Goal: Task Accomplishment & Management: Manage account settings

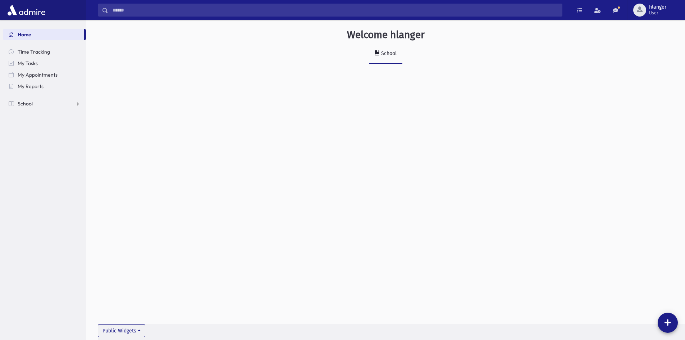
click at [69, 106] on link "School" at bounding box center [44, 104] width 83 height 12
click at [36, 114] on span "Students" at bounding box center [32, 115] width 20 height 6
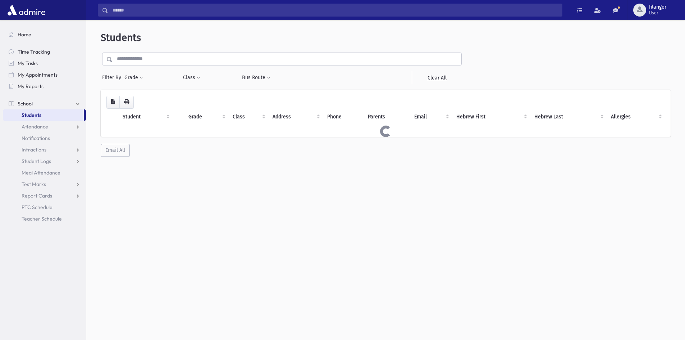
click at [177, 61] on input "text" at bounding box center [287, 59] width 349 height 13
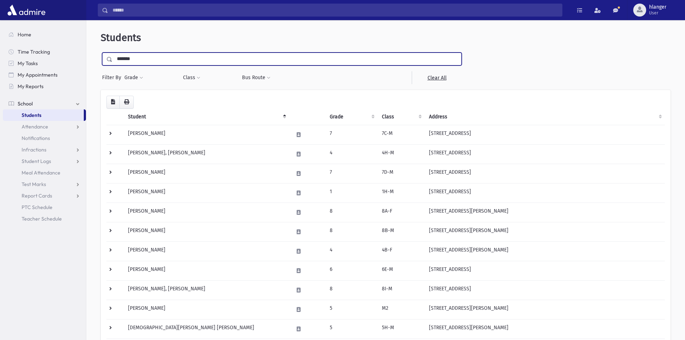
type input "*******"
click at [101, 53] on input "submit" at bounding box center [111, 58] width 20 height 10
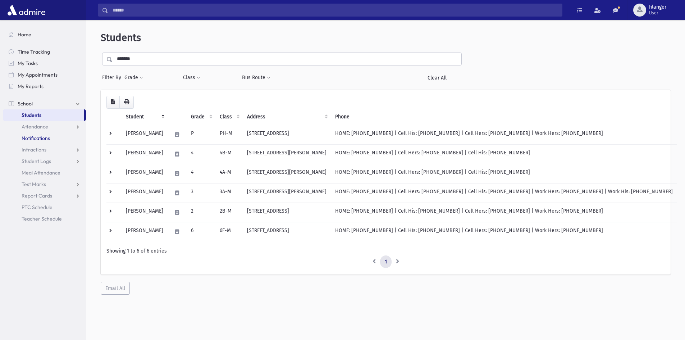
click at [38, 133] on link "Notifications" at bounding box center [44, 138] width 83 height 12
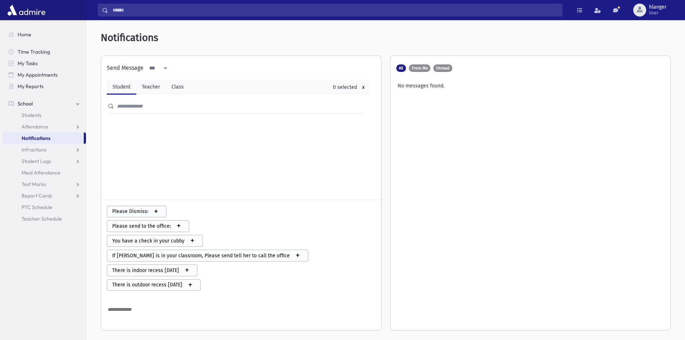
click at [40, 124] on span "Attendance" at bounding box center [35, 126] width 27 height 6
click at [36, 135] on span "Entry" at bounding box center [33, 138] width 12 height 6
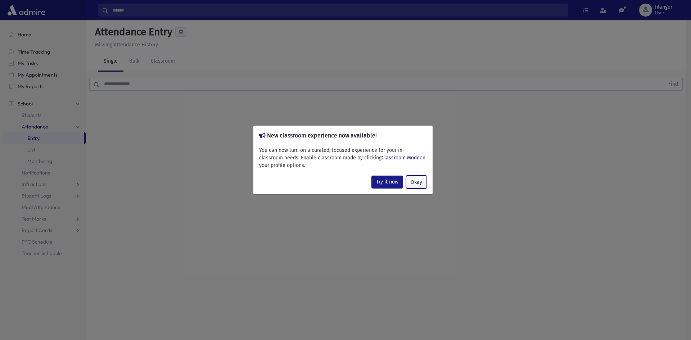
click at [418, 185] on button "Okay" at bounding box center [416, 182] width 21 height 13
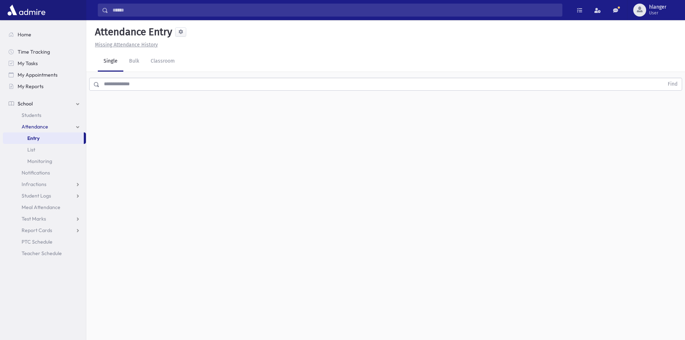
click at [123, 85] on input "text" at bounding box center [382, 84] width 565 height 13
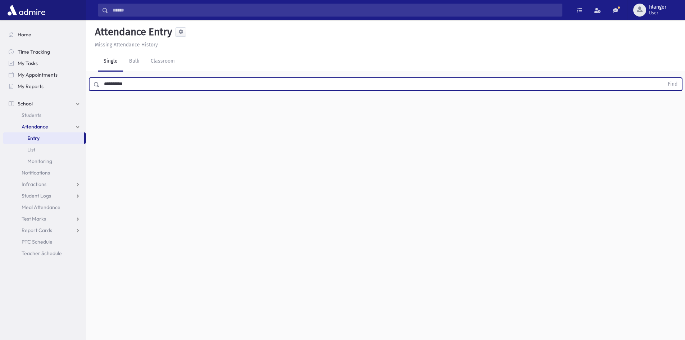
type input "**********"
click at [664, 78] on button "Find" at bounding box center [673, 84] width 18 height 12
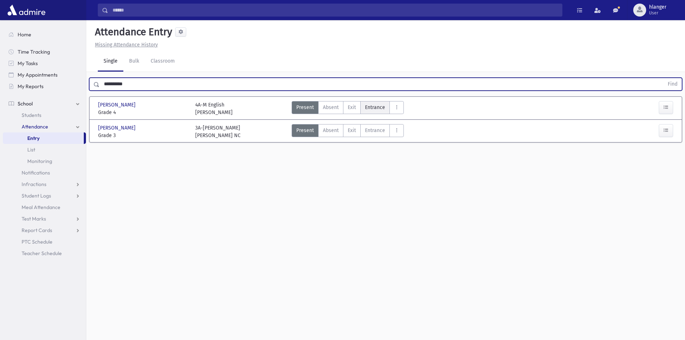
click at [377, 107] on span "Entrance" at bounding box center [375, 108] width 20 height 8
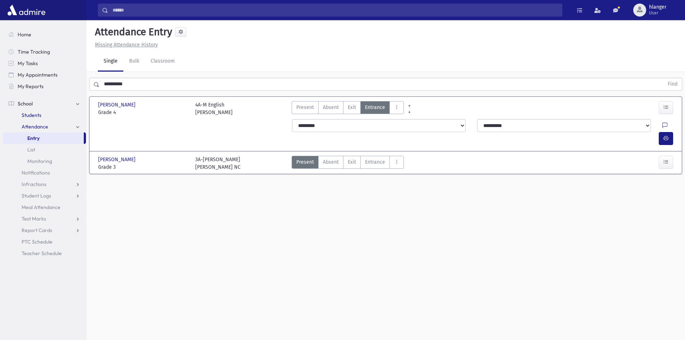
click at [53, 116] on link "Students" at bounding box center [44, 115] width 83 height 12
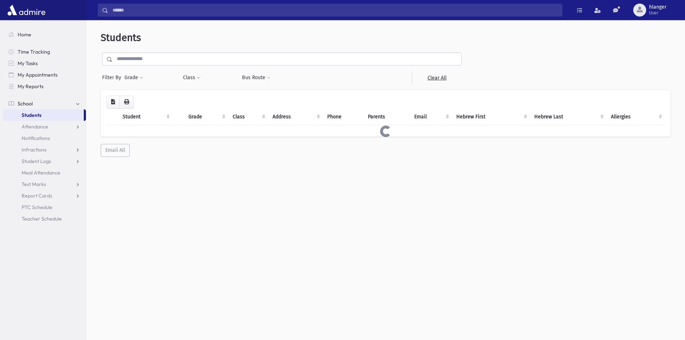
click at [154, 57] on input "text" at bounding box center [287, 59] width 349 height 13
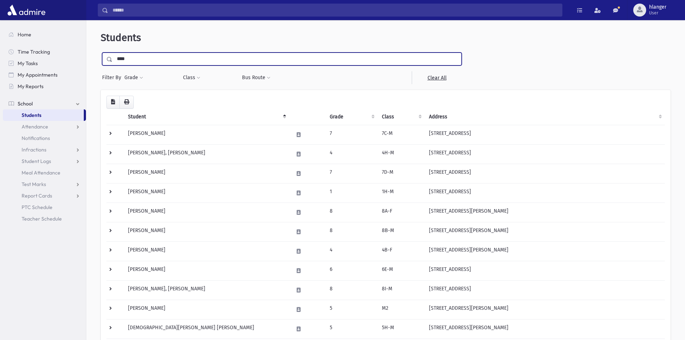
type input "****"
click at [101, 53] on input "submit" at bounding box center [111, 58] width 20 height 10
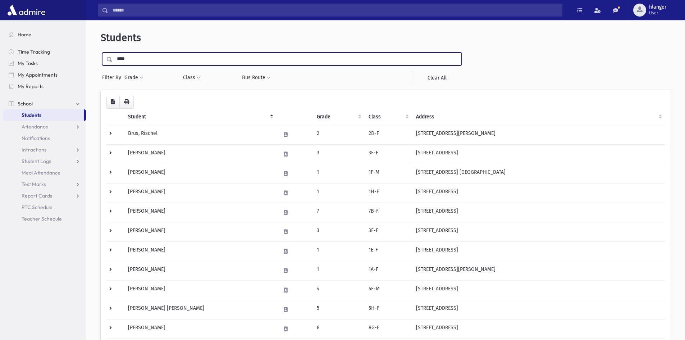
drag, startPoint x: 143, startPoint y: 65, endPoint x: 114, endPoint y: 60, distance: 29.8
click at [114, 60] on input "****" at bounding box center [287, 59] width 349 height 13
type input "***"
click at [101, 53] on input "submit" at bounding box center [111, 58] width 20 height 10
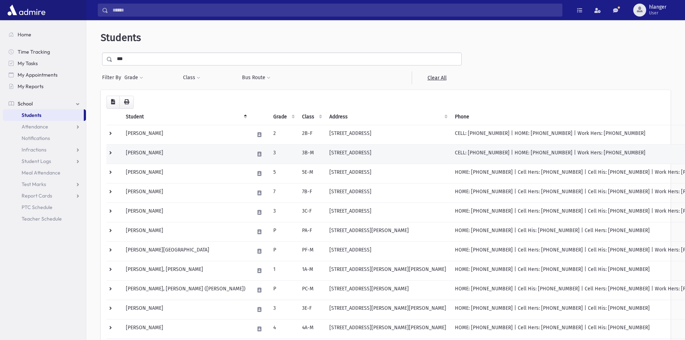
click at [192, 153] on td "[PERSON_NAME]" at bounding box center [186, 153] width 128 height 19
click at [192, 153] on td "Iskhakov, Eliyhu Pinchus" at bounding box center [186, 153] width 128 height 19
click at [154, 151] on td "Iskhakov, Eliyhu Pinchus" at bounding box center [186, 153] width 128 height 19
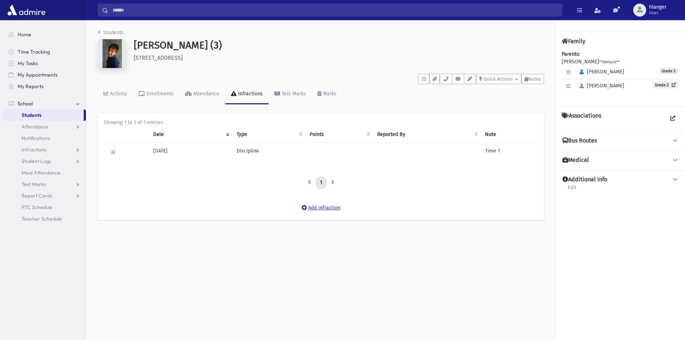
click at [319, 211] on button "Add Infraction" at bounding box center [321, 207] width 48 height 13
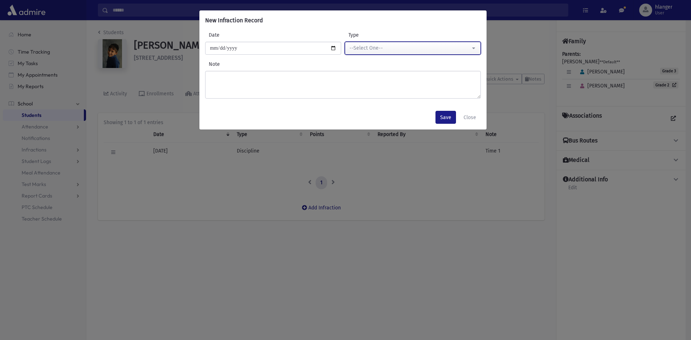
click at [422, 45] on div "--Select One--" at bounding box center [409, 48] width 121 height 8
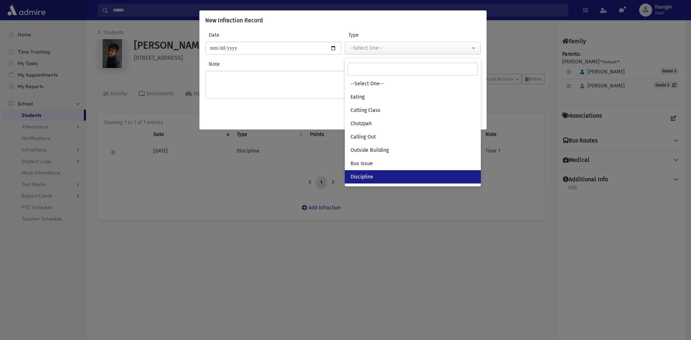
click at [376, 172] on link "Discipline" at bounding box center [413, 176] width 136 height 13
select select "*"
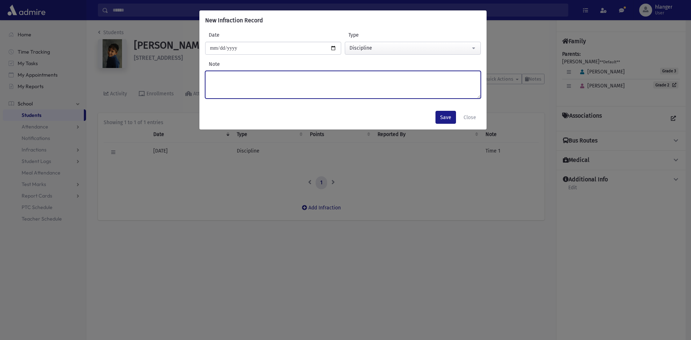
click at [241, 91] on textarea "Note" at bounding box center [343, 85] width 276 height 28
type textarea "******"
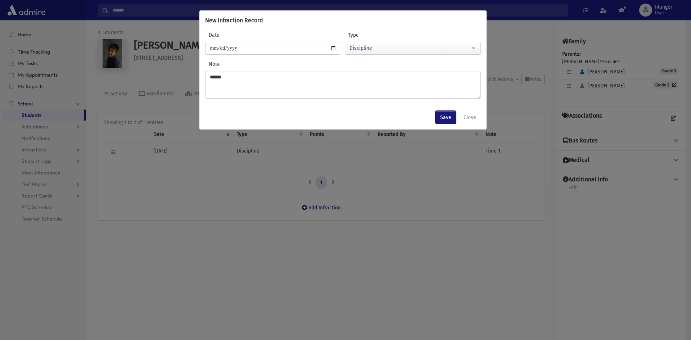
click at [449, 114] on button "Save" at bounding box center [445, 117] width 21 height 13
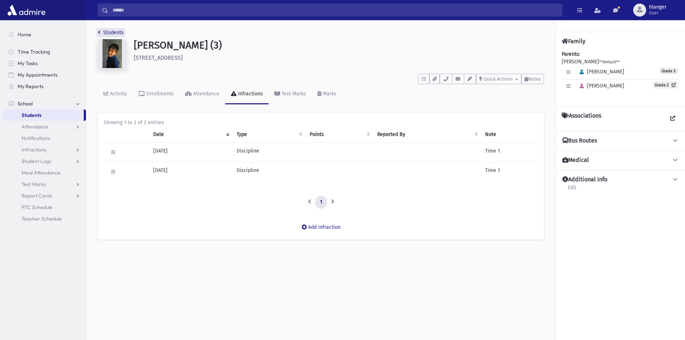
click at [122, 31] on link "Students" at bounding box center [111, 33] width 26 height 6
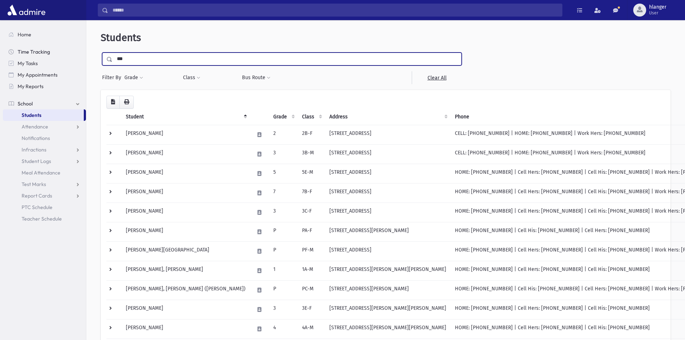
drag, startPoint x: 135, startPoint y: 59, endPoint x: 73, endPoint y: 53, distance: 62.2
click at [73, 53] on div "Search Results Students" at bounding box center [342, 247] width 685 height 494
type input "*********"
click at [101, 53] on input "submit" at bounding box center [111, 58] width 20 height 10
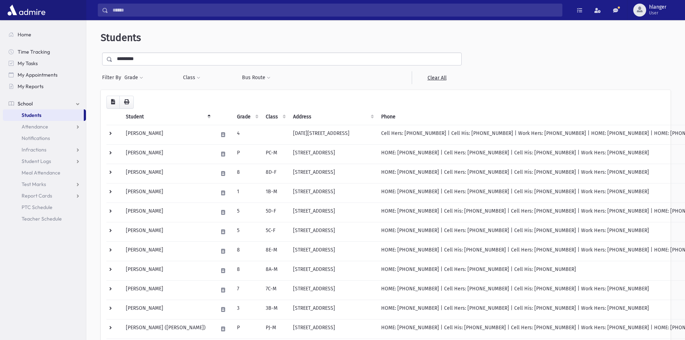
click at [182, 53] on input "*********" at bounding box center [287, 59] width 349 height 13
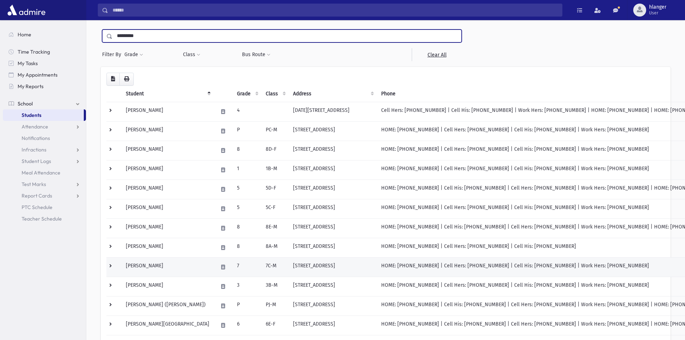
scroll to position [36, 0]
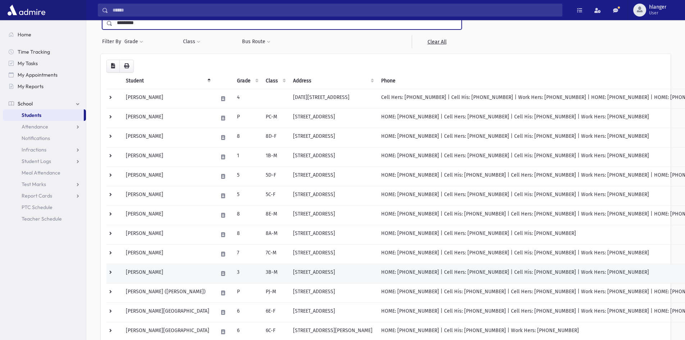
click at [175, 274] on td "[PERSON_NAME]" at bounding box center [168, 273] width 92 height 19
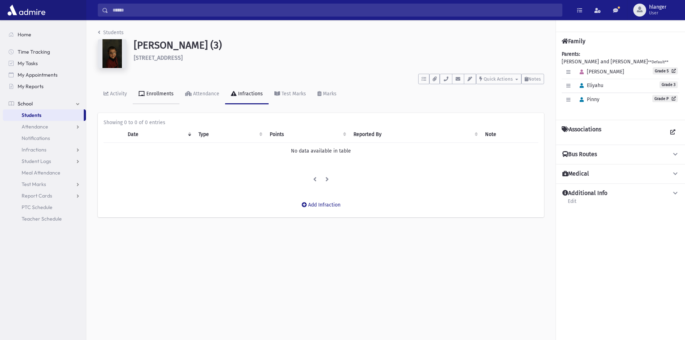
click at [164, 98] on link "Enrollments" at bounding box center [156, 94] width 47 height 20
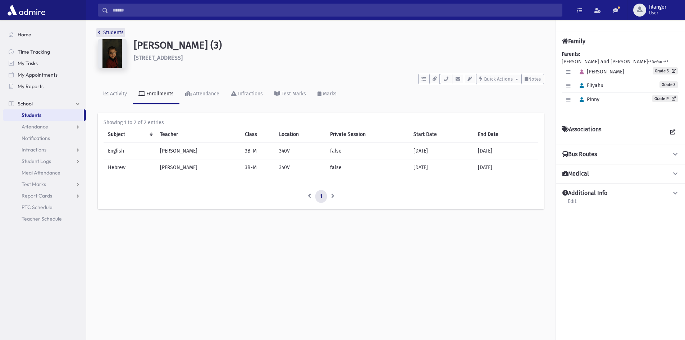
click at [113, 30] on link "Students" at bounding box center [111, 33] width 26 height 6
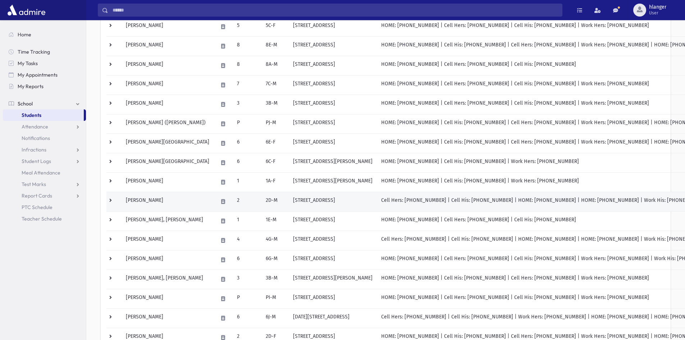
scroll to position [216, 0]
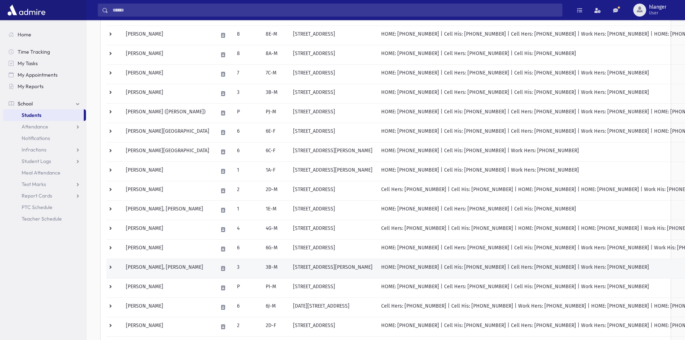
click at [235, 271] on td "3" at bounding box center [247, 268] width 29 height 19
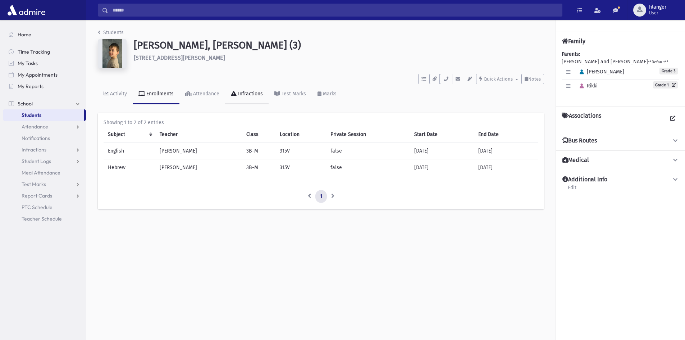
click at [235, 94] on icon at bounding box center [234, 93] width 6 height 5
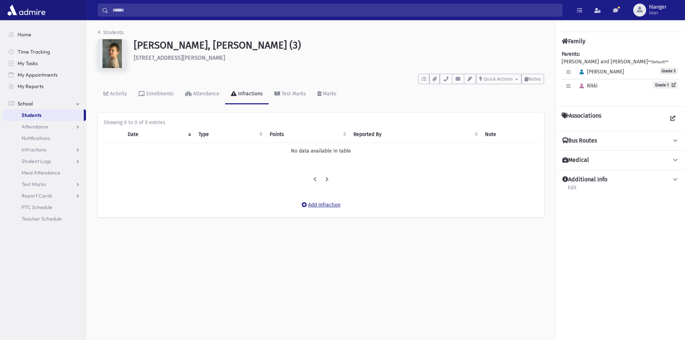
click at [321, 203] on button "Add Infraction" at bounding box center [321, 205] width 48 height 13
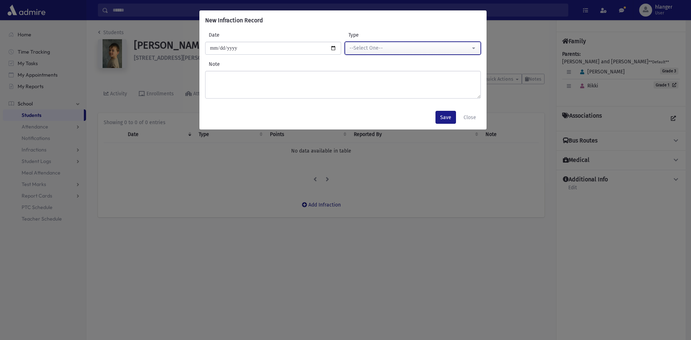
click at [429, 48] on div "--Select One--" at bounding box center [409, 48] width 121 height 8
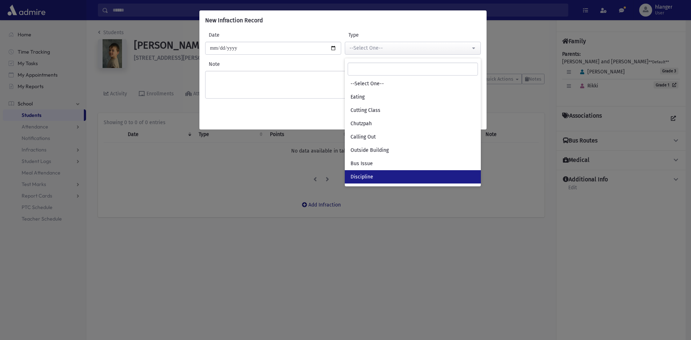
click at [394, 180] on link "Discipline" at bounding box center [413, 176] width 136 height 13
select select "*"
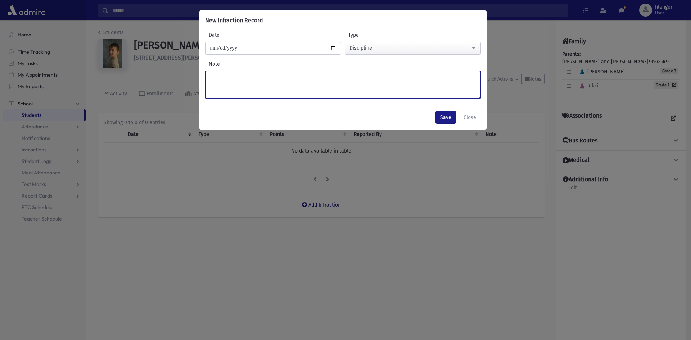
click at [275, 82] on textarea "Note" at bounding box center [343, 85] width 276 height 28
type textarea "******"
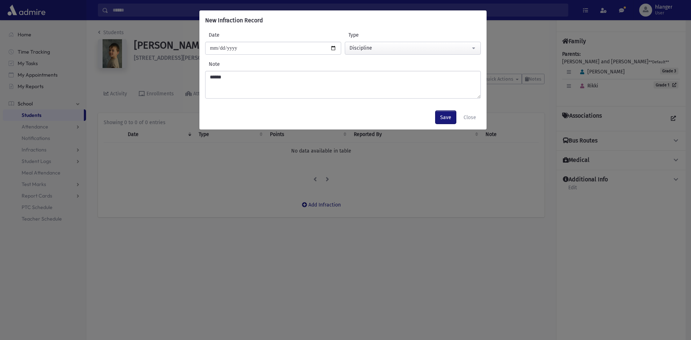
click at [448, 118] on button "Save" at bounding box center [445, 117] width 21 height 13
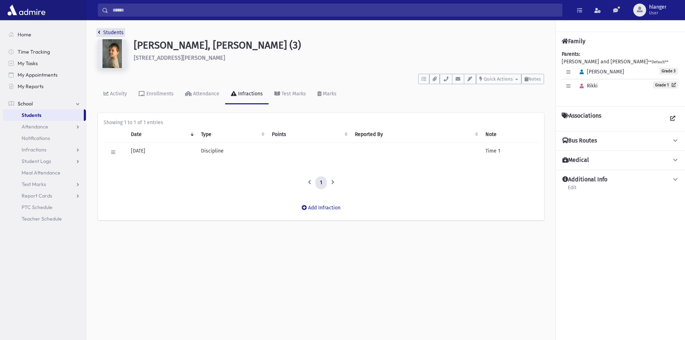
click at [107, 34] on link "Students" at bounding box center [111, 33] width 26 height 6
